Goal: Find specific page/section: Find specific page/section

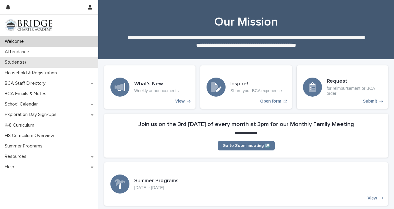
click at [47, 63] on div "Student(s)" at bounding box center [49, 62] width 98 height 10
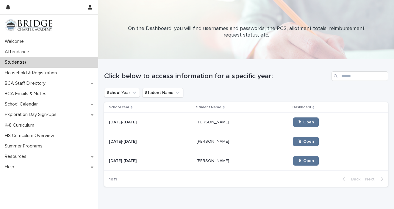
click at [225, 117] on td "[PERSON_NAME] [PERSON_NAME]" at bounding box center [242, 122] width 96 height 19
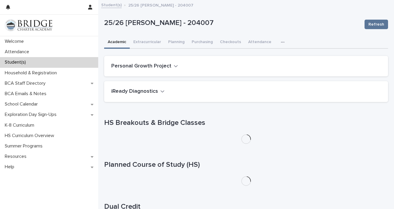
click at [163, 91] on icon "button" at bounding box center [162, 91] width 4 height 5
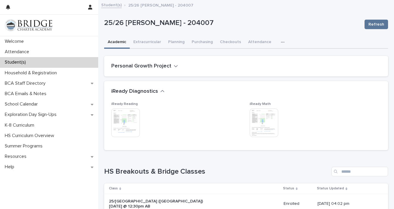
click at [261, 118] on img at bounding box center [264, 123] width 29 height 29
